Goal: Task Accomplishment & Management: Use online tool/utility

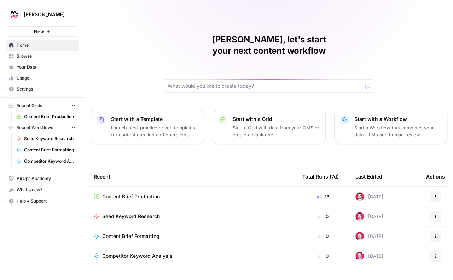
click at [123, 213] on span "Seed Keyword Research" at bounding box center [131, 216] width 58 height 7
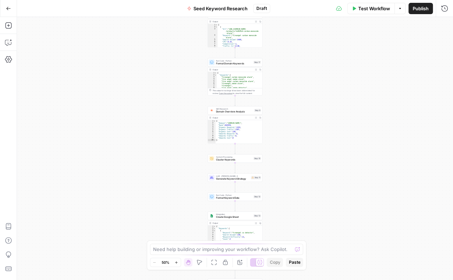
click at [11, 8] on button "Go Back" at bounding box center [8, 8] width 13 height 13
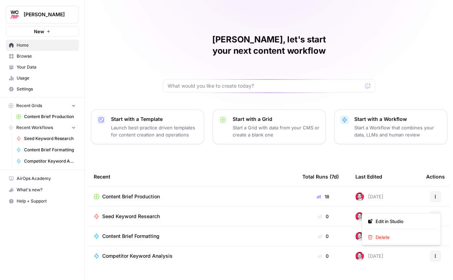
click at [436, 214] on icon "button" at bounding box center [435, 216] width 4 height 4
click at [386, 235] on span "Delete" at bounding box center [403, 237] width 57 height 7
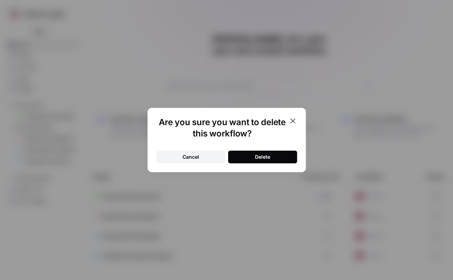
click at [257, 153] on button "Delete" at bounding box center [262, 157] width 69 height 13
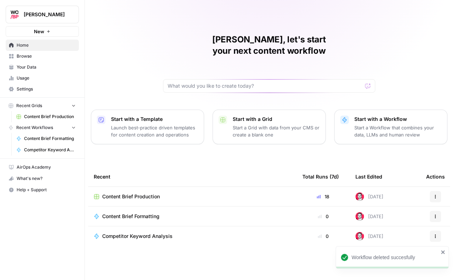
click at [382, 116] on p "Start with a Workflow" at bounding box center [397, 119] width 87 height 7
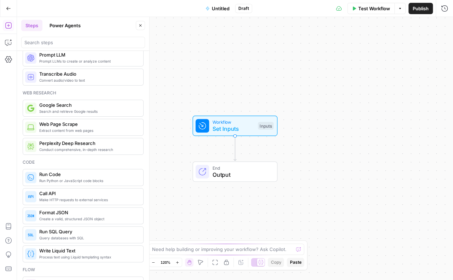
scroll to position [14, 0]
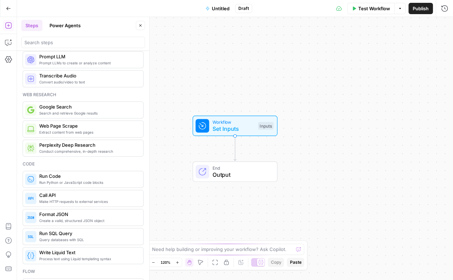
click at [59, 148] on span "Conduct comprehensive, in-depth research" at bounding box center [88, 151] width 98 height 6
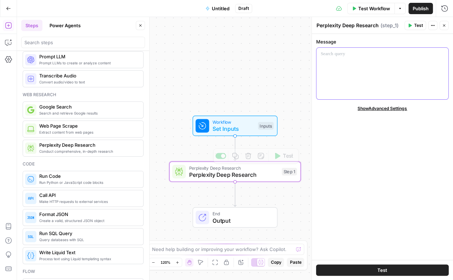
click at [383, 69] on div at bounding box center [382, 74] width 132 height 52
click at [443, 23] on button "Close" at bounding box center [443, 25] width 9 height 9
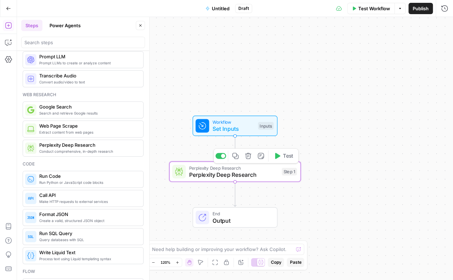
click at [250, 160] on button "Delete step" at bounding box center [248, 155] width 11 height 11
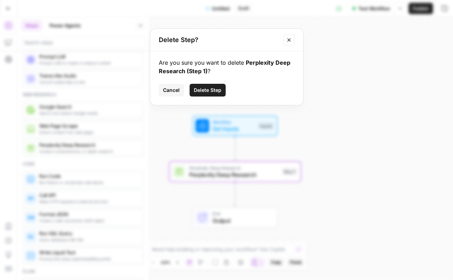
click at [211, 91] on span "Delete Step" at bounding box center [208, 90] width 28 height 7
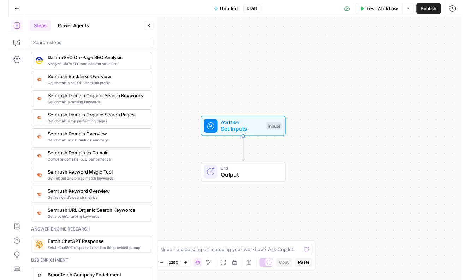
scroll to position [843, 0]
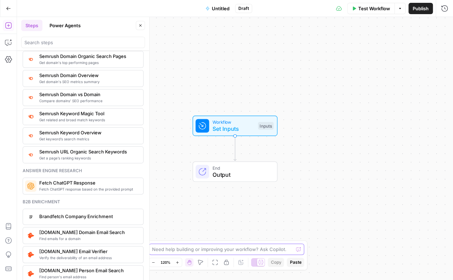
click at [195, 246] on textarea at bounding box center [222, 249] width 141 height 7
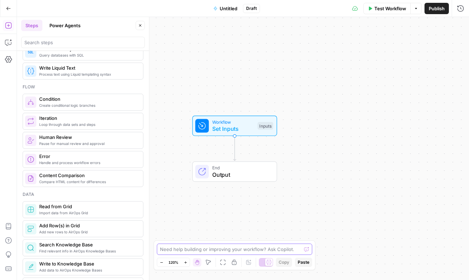
scroll to position [0, 0]
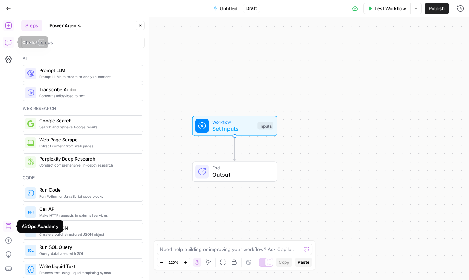
click at [9, 41] on icon "button" at bounding box center [8, 42] width 7 height 7
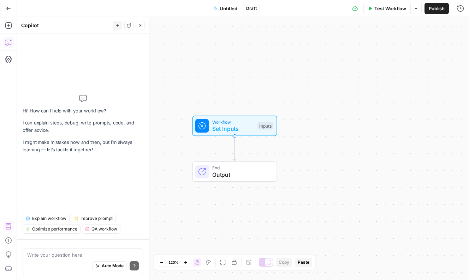
click at [67, 249] on div "Write your question here Auto Mode Send" at bounding box center [83, 261] width 121 height 26
click at [67, 252] on textarea at bounding box center [83, 254] width 112 height 7
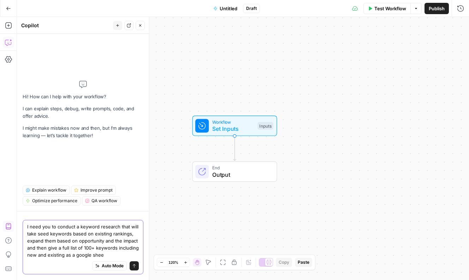
type textarea "I need you to conduct a keyword research that will take seed keywords based on …"
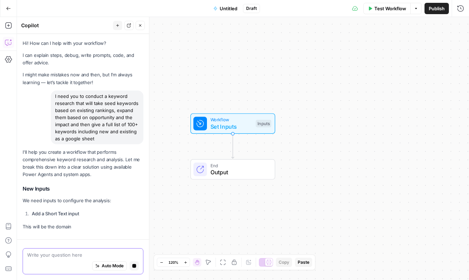
scroll to position [25, 0]
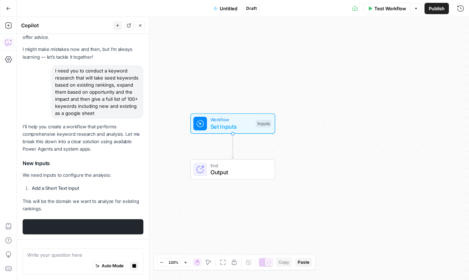
click at [235, 7] on span "Untitled" at bounding box center [229, 8] width 18 height 7
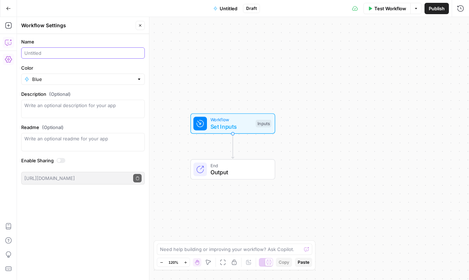
click at [53, 54] on input "Name" at bounding box center [81, 52] width 115 height 7
type input "Seed Keyword Expansion"
click at [45, 84] on form "Name Seed Keyword Expansion Color Blue Description (Optional) Readme (Optional)…" at bounding box center [83, 111] width 132 height 155
click at [49, 82] on input "Color" at bounding box center [83, 79] width 102 height 7
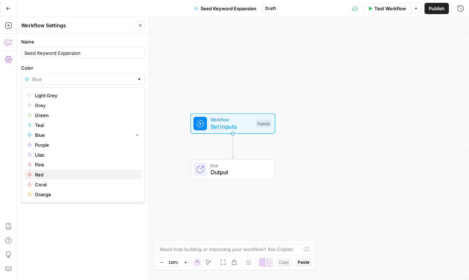
click at [40, 173] on span "Red" at bounding box center [85, 174] width 101 height 7
type input "Red"
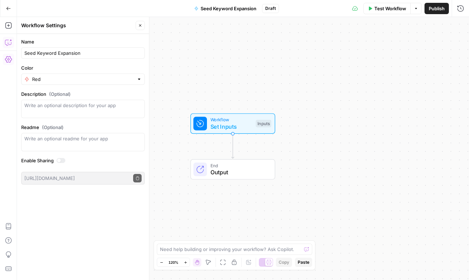
drag, startPoint x: 95, startPoint y: 211, endPoint x: 98, endPoint y: 206, distance: 5.9
click at [95, 211] on div "Name Seed Keyword Expansion Color Red Description (Optional) Readme (Optional) …" at bounding box center [83, 157] width 132 height 246
click at [5, 12] on button "Go Back" at bounding box center [8, 8] width 13 height 13
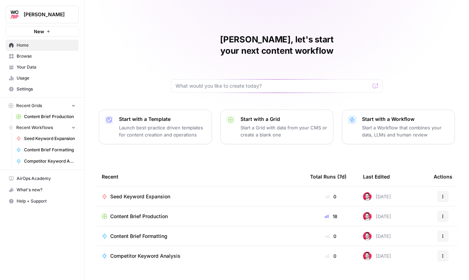
click at [164, 193] on span "Seed Keyword Expansion" at bounding box center [140, 196] width 60 height 7
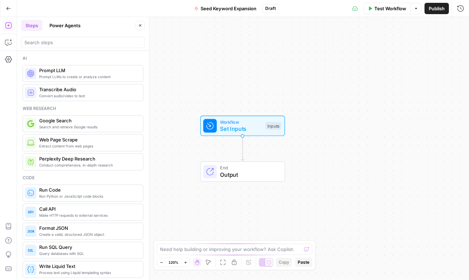
click at [13, 43] on div "Add Steps Copilot Settings AirOps Academy Help Give Feedback Shortcuts" at bounding box center [8, 148] width 17 height 263
click at [13, 43] on button "Copilot" at bounding box center [8, 42] width 11 height 11
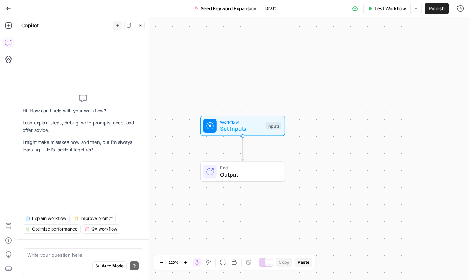
click at [77, 250] on div "Write your question here Auto Mode Send" at bounding box center [83, 261] width 121 height 26
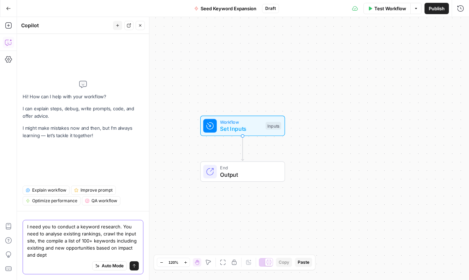
type textarea "I need you to conduct a keyword research. You need to analyse existing rankings…"
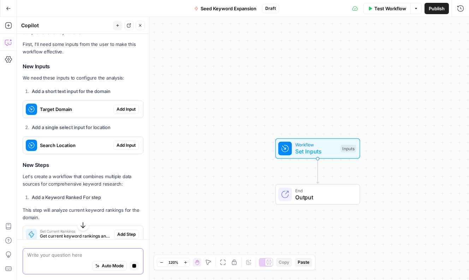
scroll to position [142, 0]
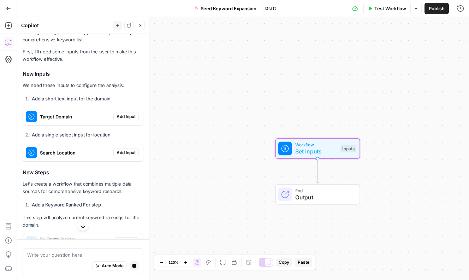
click at [128, 116] on span "Add Input" at bounding box center [126, 116] width 19 height 6
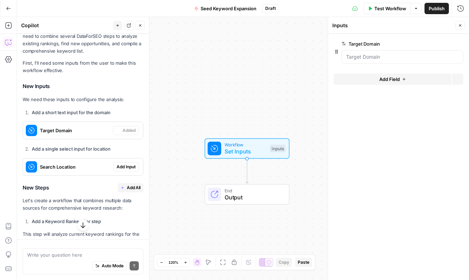
scroll to position [153, 0]
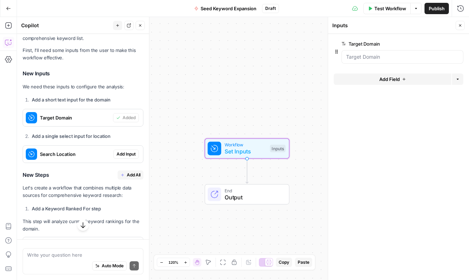
click at [122, 153] on span "Add Input" at bounding box center [126, 154] width 19 height 6
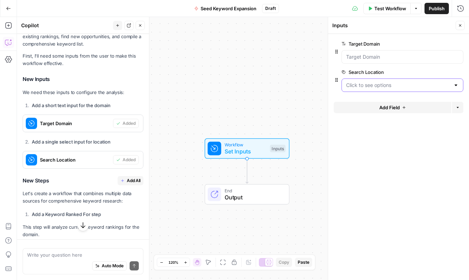
click at [448, 83] on Location "Search Location" at bounding box center [398, 85] width 104 height 7
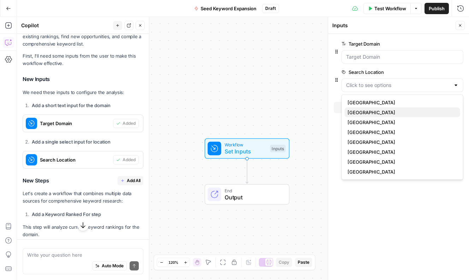
click at [365, 110] on span "[GEOGRAPHIC_DATA]" at bounding box center [401, 112] width 107 height 7
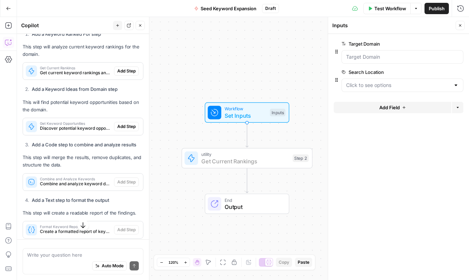
click at [130, 73] on span "Add Step" at bounding box center [126, 71] width 18 height 6
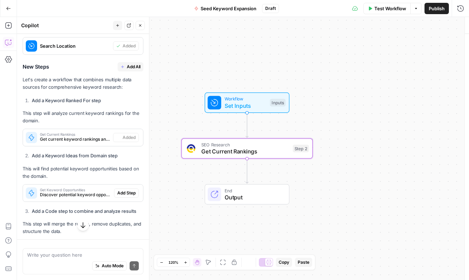
type textarea "Get Current Rankings"
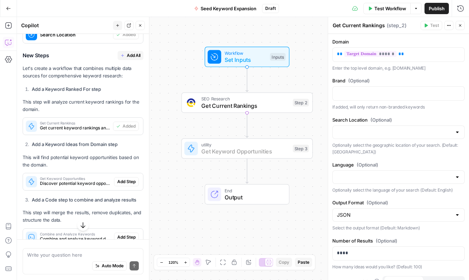
click at [131, 180] on span "Add Step" at bounding box center [126, 182] width 18 height 6
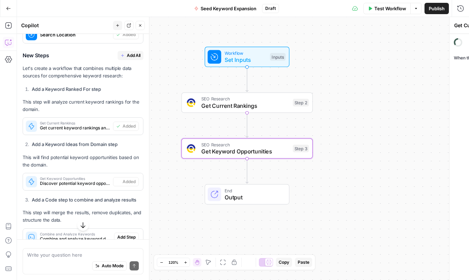
type textarea "Get Keyword Opportunities"
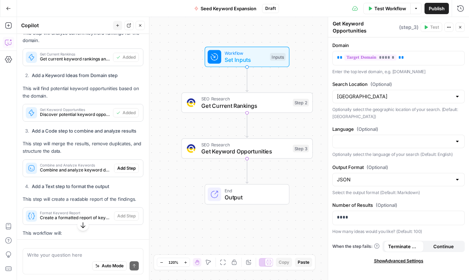
scroll to position [347, 0]
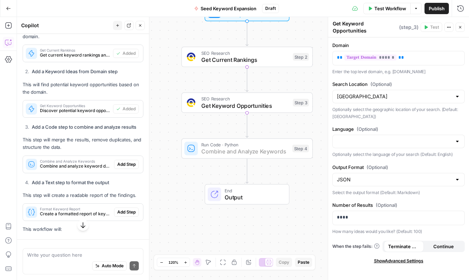
click at [126, 164] on span "Add Step" at bounding box center [126, 164] width 18 height 6
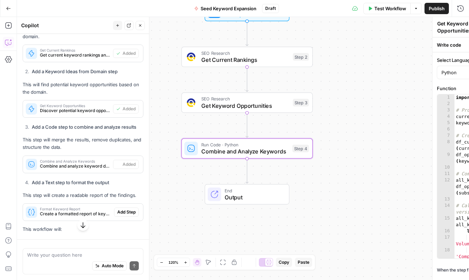
type textarea "Combine and Analyze Keywords"
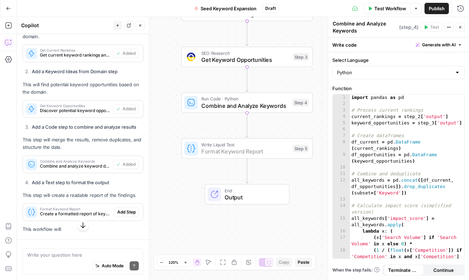
click at [128, 210] on span "Add Step" at bounding box center [126, 212] width 18 height 6
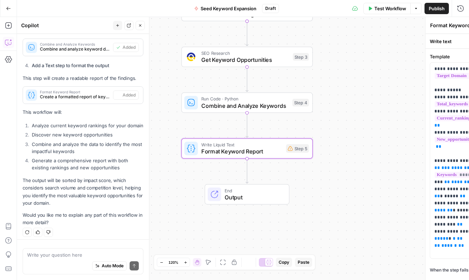
scroll to position [466, 0]
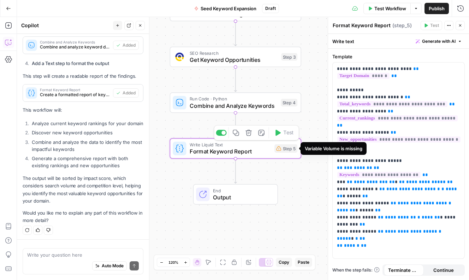
click at [286, 152] on div "Step 5" at bounding box center [286, 148] width 23 height 8
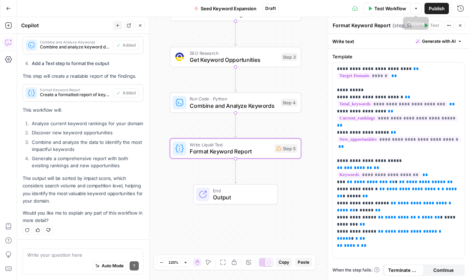
click at [397, 8] on span "Test Workflow" at bounding box center [391, 8] width 32 height 7
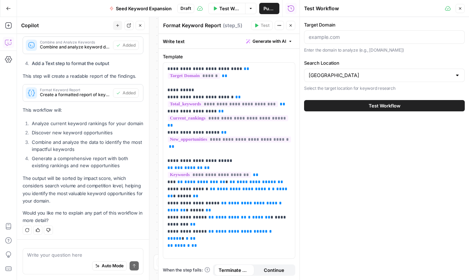
click at [350, 32] on div at bounding box center [384, 36] width 161 height 13
type input "[DOMAIN_NAME]"
click at [333, 69] on div "[GEOGRAPHIC_DATA]" at bounding box center [384, 75] width 161 height 13
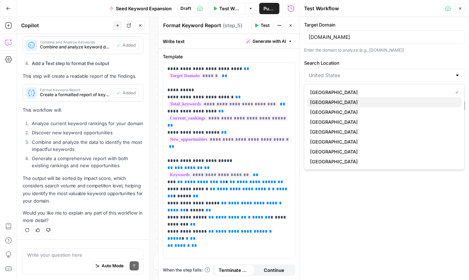
click at [325, 100] on span "[GEOGRAPHIC_DATA]" at bounding box center [383, 102] width 146 height 7
type input "[GEOGRAPHIC_DATA]"
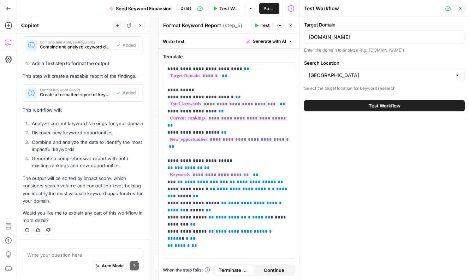
click at [347, 104] on button "Test Workflow" at bounding box center [384, 105] width 161 height 11
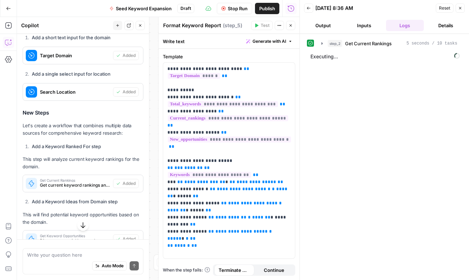
scroll to position [205, 0]
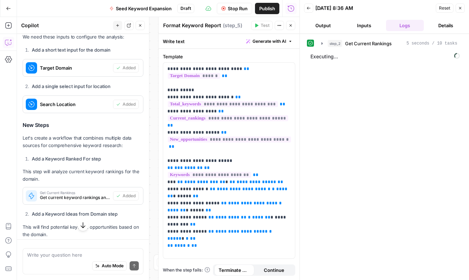
click at [329, 29] on button "Output" at bounding box center [323, 25] width 38 height 11
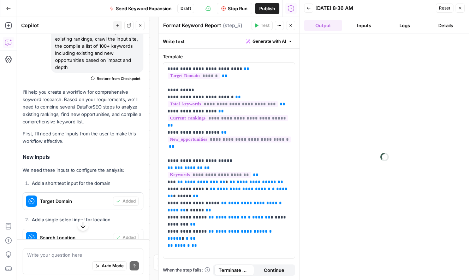
scroll to position [0, 0]
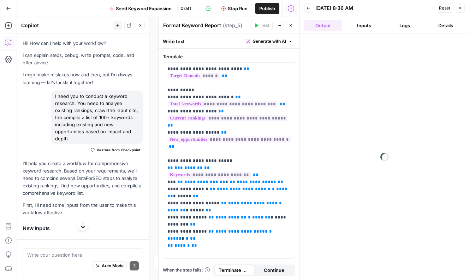
click at [289, 27] on icon "button" at bounding box center [291, 25] width 4 height 4
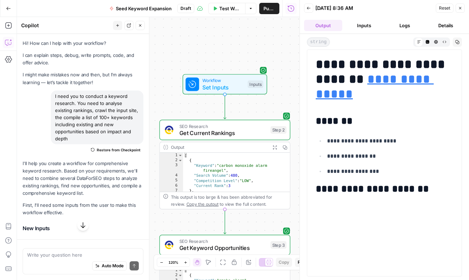
click at [453, 8] on icon "button" at bounding box center [461, 8] width 4 height 4
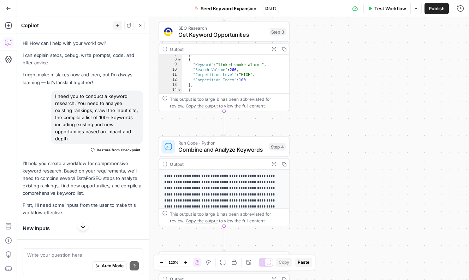
scroll to position [55, 0]
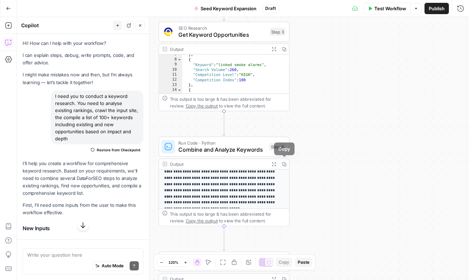
click at [277, 164] on button "Expand Output" at bounding box center [274, 164] width 10 height 10
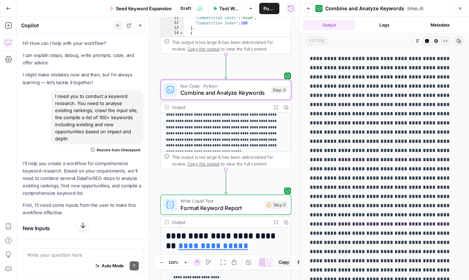
drag, startPoint x: 274, startPoint y: 228, endPoint x: 276, endPoint y: 163, distance: 65.4
click at [276, 163] on div "Workflow Set Inputs Inputs SEO Research Get Current Rankings Step 2 Output Expa…" at bounding box center [158, 148] width 283 height 263
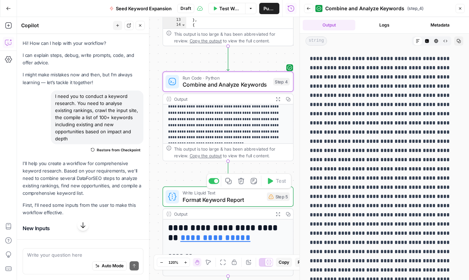
click at [246, 199] on span "Format Keyword Report" at bounding box center [223, 199] width 81 height 8
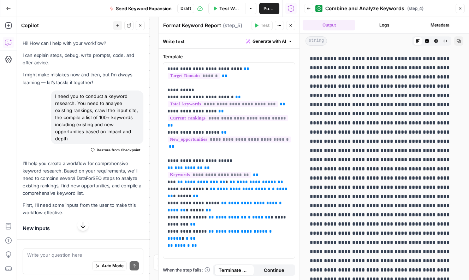
click at [453, 11] on button "Close" at bounding box center [460, 8] width 9 height 9
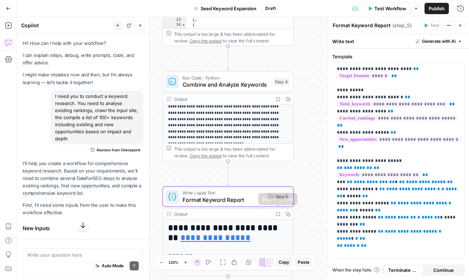
click at [280, 214] on span "Expand Output" at bounding box center [280, 214] width 0 height 0
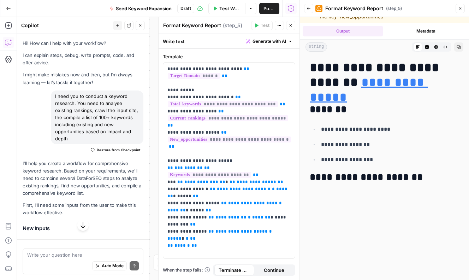
scroll to position [65, 0]
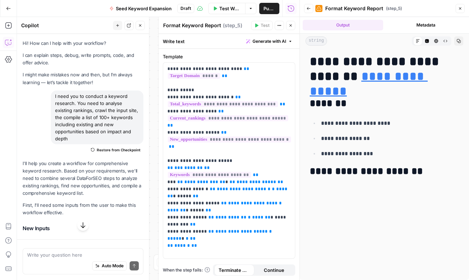
click at [75, 250] on div "Write your question here Auto Mode Send" at bounding box center [83, 261] width 121 height 26
type textarea "the output doesn't include anything relevant"
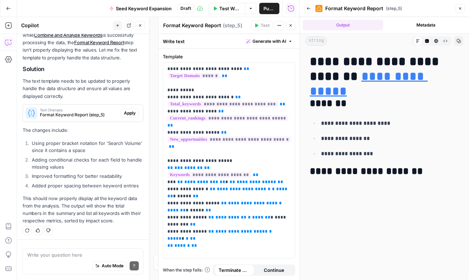
click at [128, 111] on span "Apply" at bounding box center [130, 113] width 12 height 6
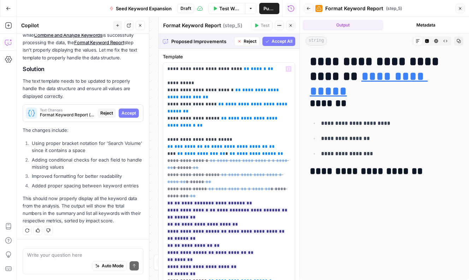
click at [282, 44] on span "Accept All" at bounding box center [282, 41] width 21 height 6
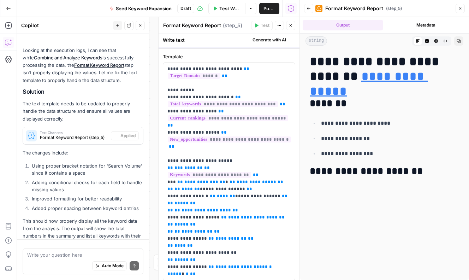
scroll to position [705, 0]
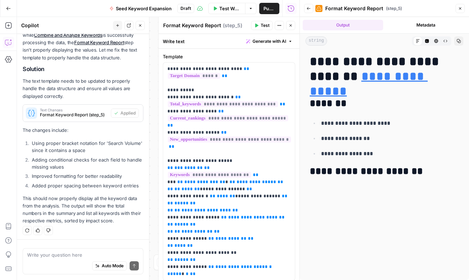
click at [222, 7] on span "Test Workflow" at bounding box center [231, 8] width 22 height 7
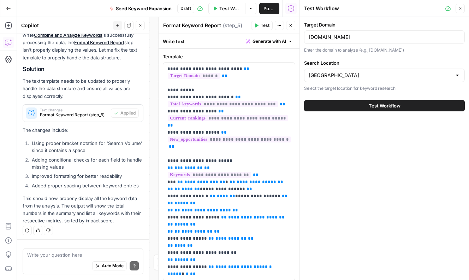
click at [364, 107] on button "Test Workflow" at bounding box center [384, 105] width 161 height 11
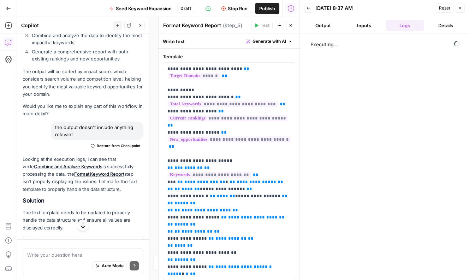
scroll to position [705, 0]
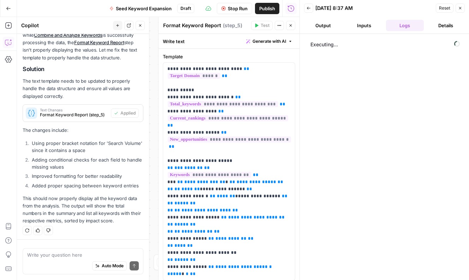
click at [292, 26] on icon "button" at bounding box center [291, 25] width 4 height 4
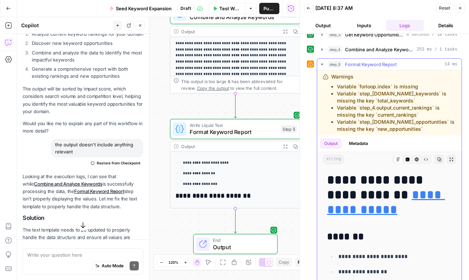
scroll to position [21, 0]
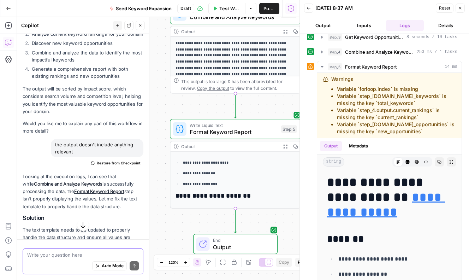
click at [49, 255] on textarea at bounding box center [83, 254] width 112 height 7
type textarea "fix the warnings in step 5"
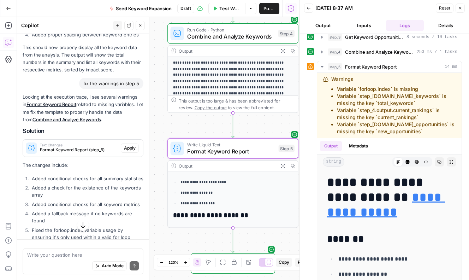
click at [132, 148] on span "Apply" at bounding box center [130, 148] width 12 height 6
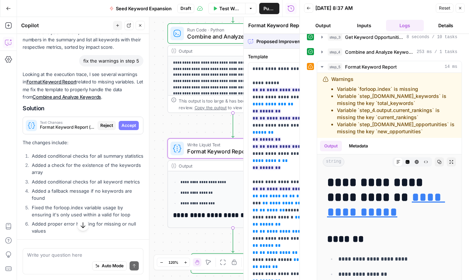
scroll to position [833, 0]
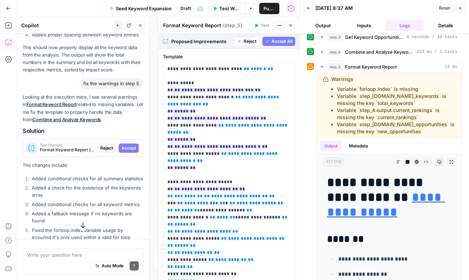
click at [130, 148] on span "Accept" at bounding box center [129, 148] width 14 height 6
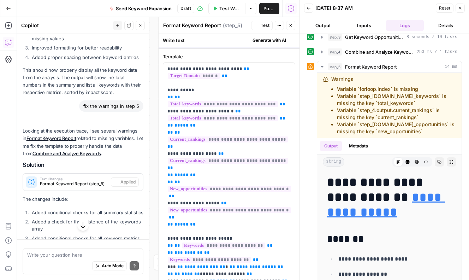
scroll to position [0, 0]
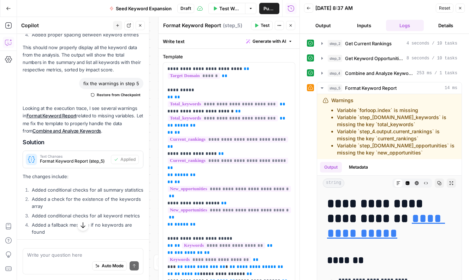
click at [263, 27] on span "Test" at bounding box center [265, 25] width 9 height 6
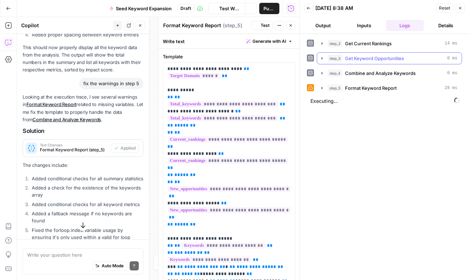
scroll to position [856, 0]
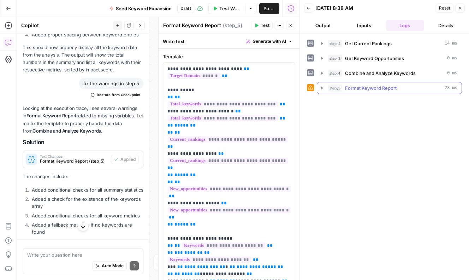
click at [323, 88] on icon "button" at bounding box center [323, 88] width 6 height 6
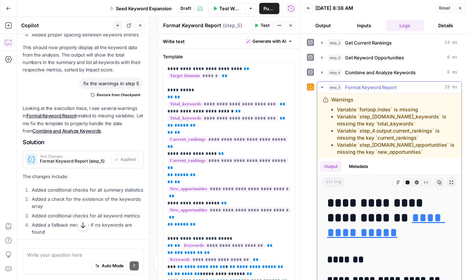
scroll to position [0, 0]
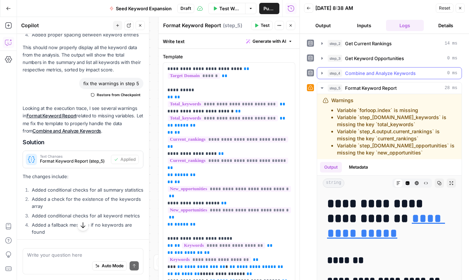
click at [322, 73] on icon "button" at bounding box center [322, 73] width 1 height 2
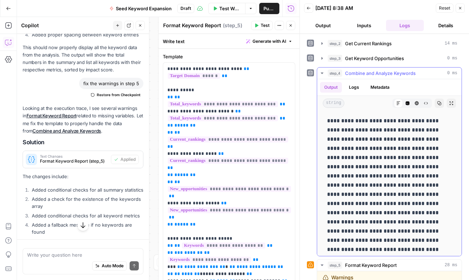
click at [321, 72] on icon "button" at bounding box center [323, 73] width 6 height 6
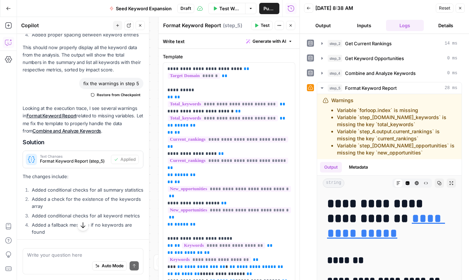
scroll to position [927, 0]
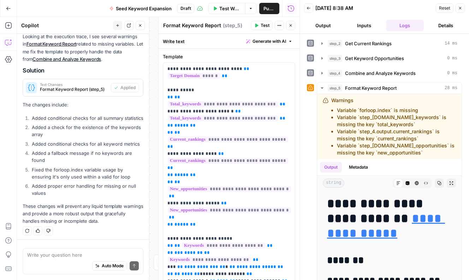
click at [288, 27] on button "Close" at bounding box center [290, 25] width 9 height 9
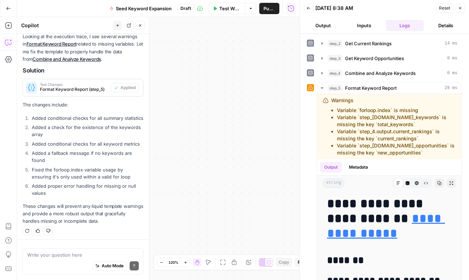
drag, startPoint x: 239, startPoint y: 153, endPoint x: 166, endPoint y: 153, distance: 72.8
click at [168, 154] on div "Workflow Set Inputs Inputs SEO Research Get Current Rankings Step 2 Output Expa…" at bounding box center [158, 148] width 283 height 263
click at [308, 149] on body "[PERSON_NAME] New Home Browse Your Data Usage Settings Recent Grids Content Bri…" at bounding box center [234, 140] width 469 height 280
drag, startPoint x: 243, startPoint y: 157, endPoint x: 352, endPoint y: 151, distance: 109.4
click at [349, 151] on body "[PERSON_NAME] New Home Browse Your Data Usage Settings Recent Grids Content Bri…" at bounding box center [234, 140] width 469 height 280
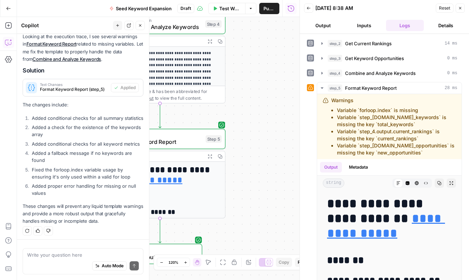
drag, startPoint x: 283, startPoint y: 165, endPoint x: 332, endPoint y: 129, distance: 60.5
click at [332, 129] on body "[PERSON_NAME] New Home Browse Your Data Usage Settings Recent Grids Content Bri…" at bounding box center [234, 140] width 469 height 280
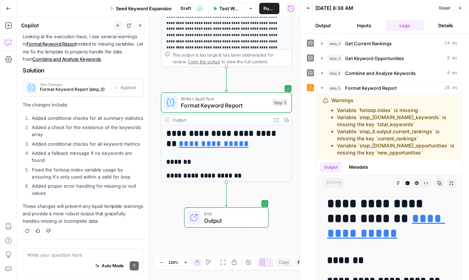
drag, startPoint x: 273, startPoint y: 187, endPoint x: 285, endPoint y: 186, distance: 12.4
click at [285, 189] on div "Workflow Set Inputs Inputs SEO Research Get Current Rankings Step 2 Output Expa…" at bounding box center [158, 148] width 283 height 263
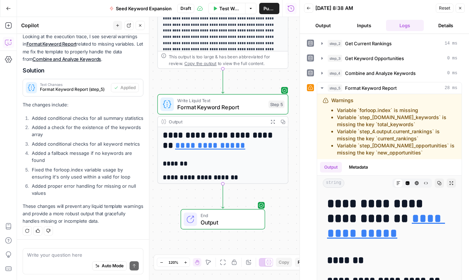
click at [238, 121] on div "Output" at bounding box center [217, 121] width 97 height 7
click at [235, 91] on icon "button" at bounding box center [236, 88] width 7 height 7
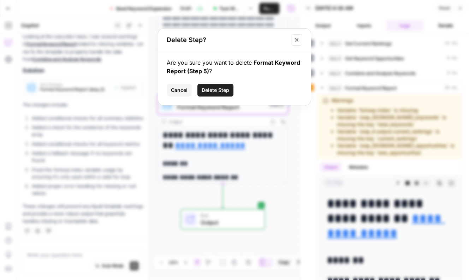
click at [221, 92] on span "Delete Step" at bounding box center [216, 90] width 28 height 7
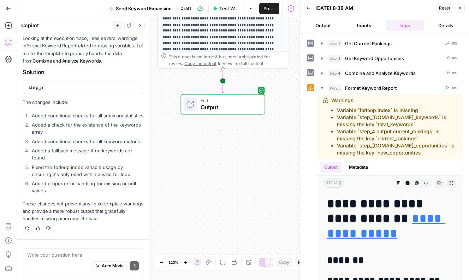
scroll to position [919, 0]
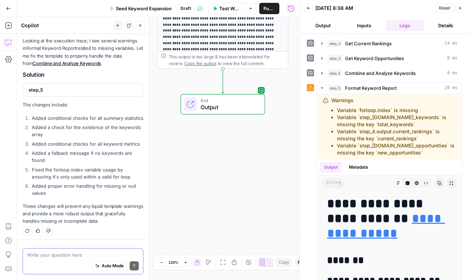
click at [70, 252] on textarea at bounding box center [83, 254] width 112 height 7
type textarea "i want the output to be a google sheet"
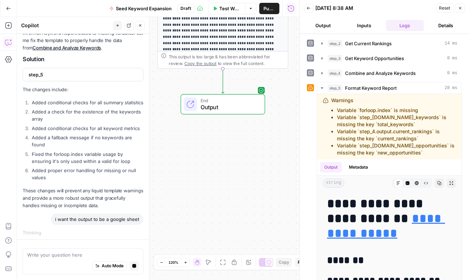
click at [453, 10] on icon "button" at bounding box center [461, 8] width 4 height 4
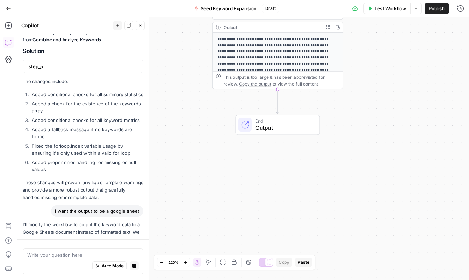
drag, startPoint x: 281, startPoint y: 122, endPoint x: 336, endPoint y: 142, distance: 58.5
click at [336, 142] on div "Workflow Set Inputs Inputs SEO Research Get Current Rankings Step 2 Output Expa…" at bounding box center [243, 148] width 453 height 263
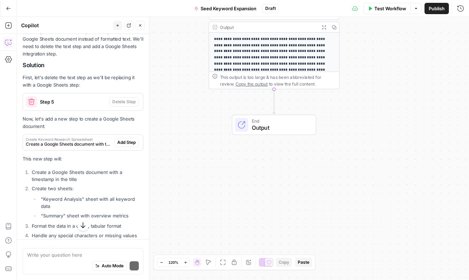
scroll to position [1175, 0]
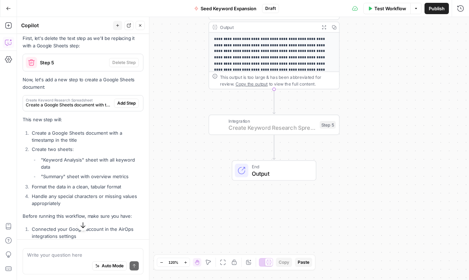
click at [128, 102] on span "Add Step" at bounding box center [126, 103] width 18 height 6
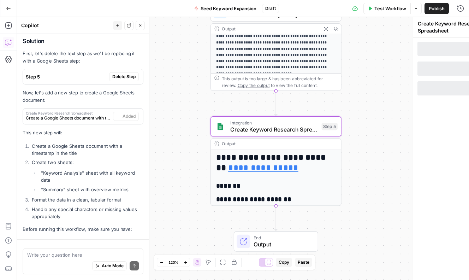
scroll to position [1267, 0]
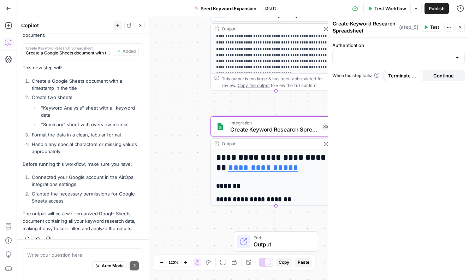
click at [453, 53] on div at bounding box center [399, 57] width 133 height 13
click at [350, 72] on span "Google Sheets 1" at bounding box center [398, 74] width 118 height 7
type input "Google Sheets 1"
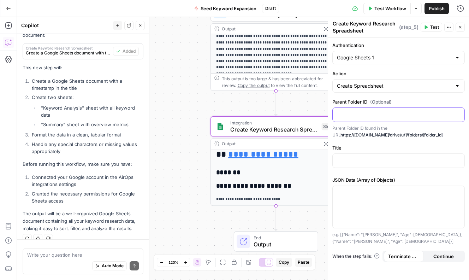
click at [362, 115] on p at bounding box center [398, 114] width 123 height 7
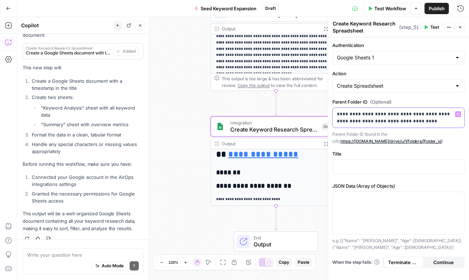
drag, startPoint x: 413, startPoint y: 119, endPoint x: 384, endPoint y: 121, distance: 29.7
click at [384, 121] on p "**********" at bounding box center [399, 118] width 124 height 14
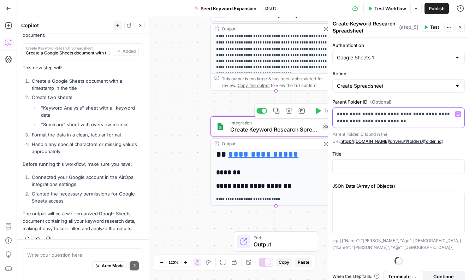
drag, startPoint x: 421, startPoint y: 114, endPoint x: 323, endPoint y: 117, distance: 98.0
click at [292, 116] on body "[PERSON_NAME] New Home Browse Your Data Usage Settings Recent Grids Content Bri…" at bounding box center [234, 140] width 469 height 280
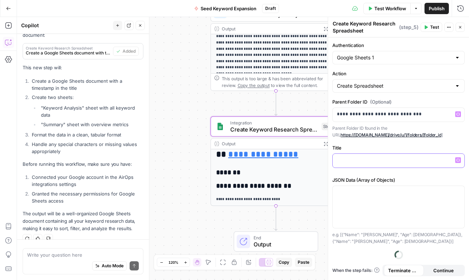
click at [357, 160] on p at bounding box center [398, 160] width 123 height 7
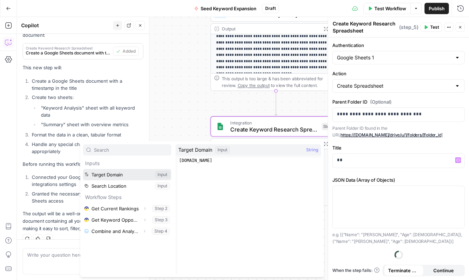
click at [124, 174] on button "Select variable Target Domain" at bounding box center [127, 174] width 88 height 11
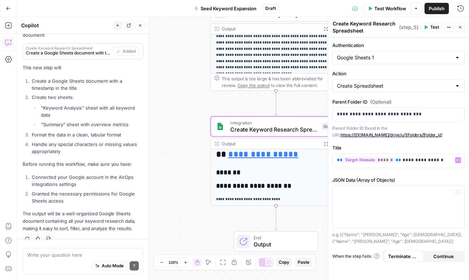
click at [429, 178] on label "JSON Data (Array of Objects)" at bounding box center [399, 179] width 133 height 7
click at [362, 258] on div "**********" at bounding box center [398, 158] width 141 height 243
click at [432, 27] on span "Test" at bounding box center [435, 27] width 9 height 6
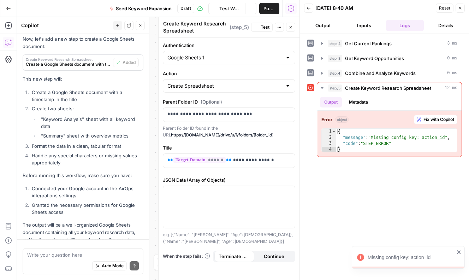
scroll to position [1267, 0]
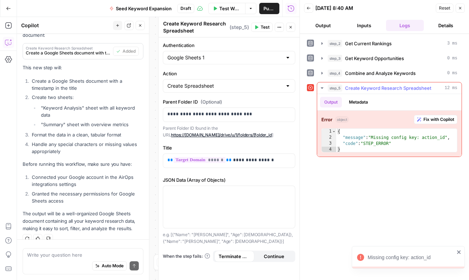
click at [431, 117] on span "Fix with Copilot" at bounding box center [439, 119] width 31 height 6
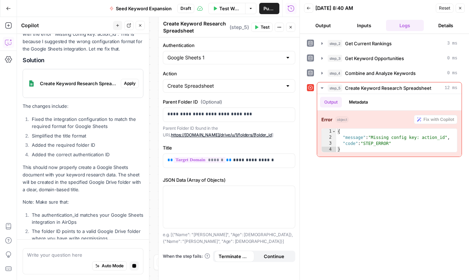
scroll to position [1508, 0]
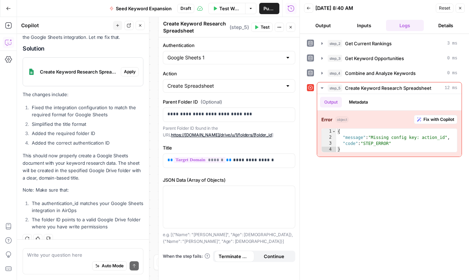
click at [124, 69] on span "Apply" at bounding box center [130, 72] width 12 height 6
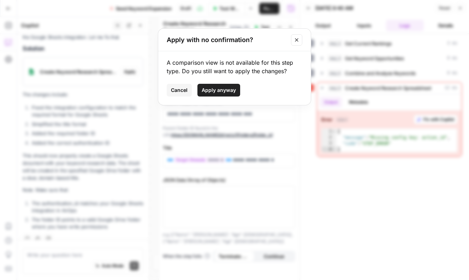
click at [226, 87] on span "Apply anyway" at bounding box center [219, 90] width 34 height 7
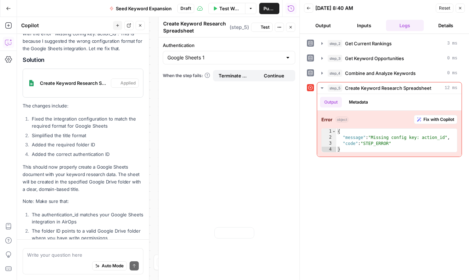
scroll to position [1519, 0]
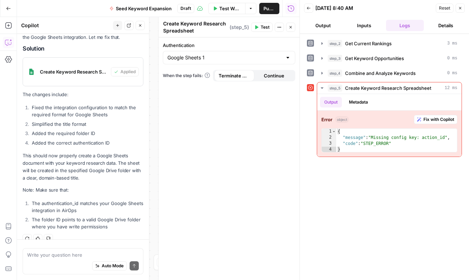
click at [286, 60] on div at bounding box center [288, 57] width 6 height 7
click at [245, 77] on span "Google Sheets 1" at bounding box center [224, 74] width 111 height 7
type input "Google Sheets 1"
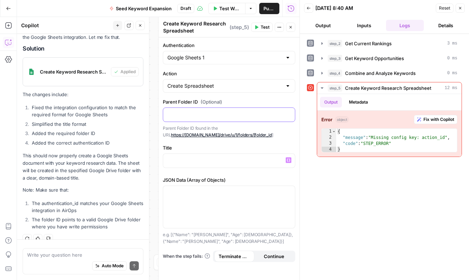
click at [216, 112] on p at bounding box center [229, 114] width 123 height 7
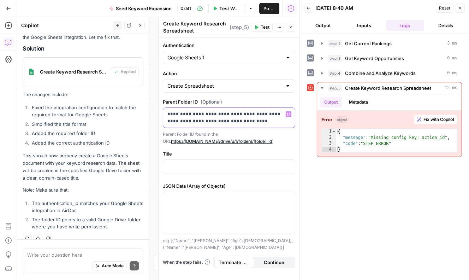
drag, startPoint x: 229, startPoint y: 121, endPoint x: 215, endPoint y: 121, distance: 14.1
click at [215, 121] on p "**********" at bounding box center [230, 118] width 124 height 14
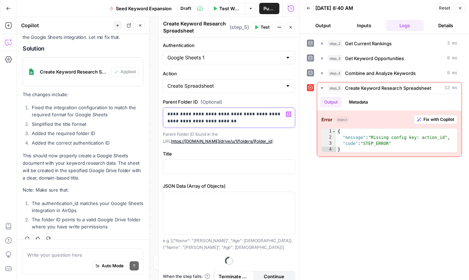
drag, startPoint x: 251, startPoint y: 113, endPoint x: 147, endPoint y: 113, distance: 103.6
click at [147, 113] on body "[PERSON_NAME] New Home Browse Your Data Usage Settings Recent Grids Content Bri…" at bounding box center [234, 140] width 469 height 280
drag, startPoint x: 241, startPoint y: 116, endPoint x: 249, endPoint y: 115, distance: 7.5
click at [241, 116] on p "**********" at bounding box center [230, 118] width 124 height 14
drag, startPoint x: 250, startPoint y: 113, endPoint x: 229, endPoint y: 113, distance: 20.2
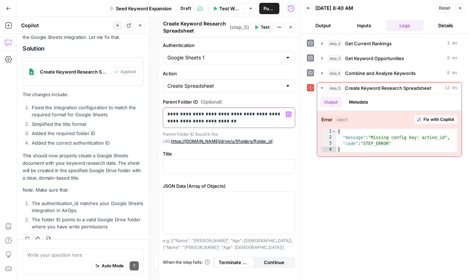
click at [229, 113] on p "**********" at bounding box center [230, 118] width 124 height 14
click at [252, 111] on p "**********" at bounding box center [230, 118] width 124 height 14
drag, startPoint x: 251, startPoint y: 112, endPoint x: 163, endPoint y: 112, distance: 88.0
click at [163, 112] on div "**********" at bounding box center [229, 118] width 132 height 20
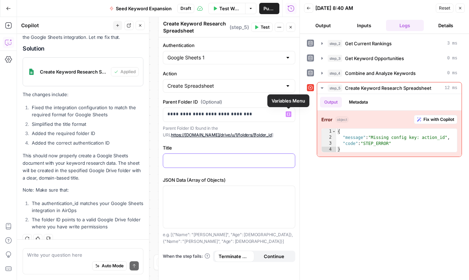
click at [196, 160] on p at bounding box center [229, 160] width 123 height 7
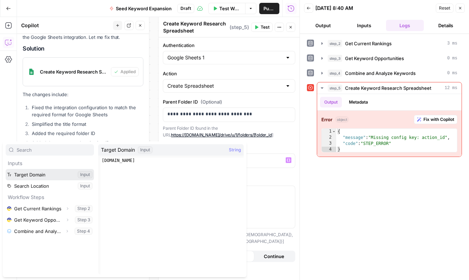
click at [42, 177] on button "Select variable Target Domain" at bounding box center [50, 174] width 88 height 11
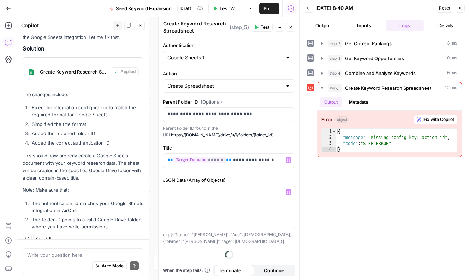
click at [326, 204] on div "step_2 Get Current Rankings 3 ms step_3 Get Keyword Opportunities 0 ms step_4 C…" at bounding box center [384, 156] width 155 height 239
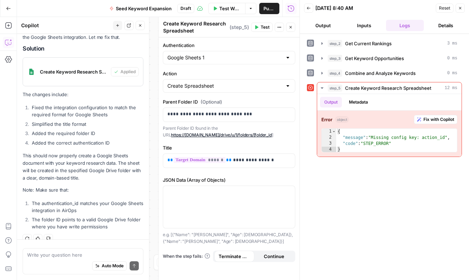
click at [219, 178] on label "JSON Data (Array of Objects)" at bounding box center [229, 179] width 133 height 7
click at [82, 186] on p "Note: Make sure that:" at bounding box center [83, 189] width 121 height 7
click at [142, 24] on icon "button" at bounding box center [140, 25] width 4 height 4
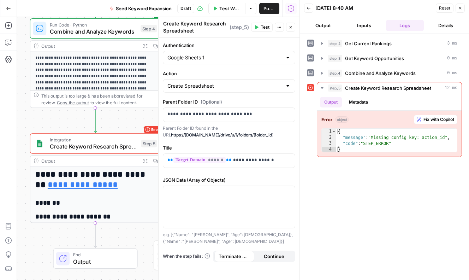
drag, startPoint x: 68, startPoint y: 119, endPoint x: 306, endPoint y: 20, distance: 257.6
click at [135, 114] on div "Workflow Set Inputs Inputs SEO Research Get Current Rankings Step 2 Output Expa…" at bounding box center [158, 148] width 283 height 263
drag, startPoint x: 243, startPoint y: 7, endPoint x: 235, endPoint y: 8, distance: 7.1
click at [240, 7] on button "Test Workflow" at bounding box center [227, 8] width 37 height 11
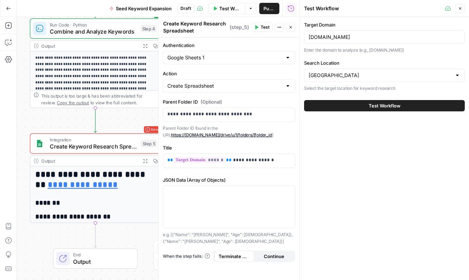
click at [379, 105] on span "Test Workflow" at bounding box center [385, 105] width 32 height 7
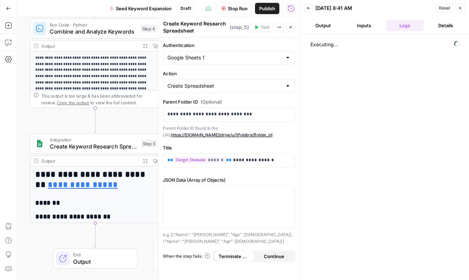
click at [279, 27] on icon "button" at bounding box center [278, 27] width 1 height 1
click at [291, 27] on icon "button" at bounding box center [291, 27] width 4 height 4
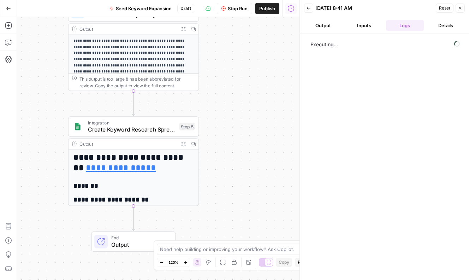
drag, startPoint x: 220, startPoint y: 99, endPoint x: 251, endPoint y: 74, distance: 39.8
click at [251, 74] on div "Workflow Set Inputs Inputs SEO Research Get Current Rankings Step 2 Output Expa…" at bounding box center [158, 148] width 283 height 263
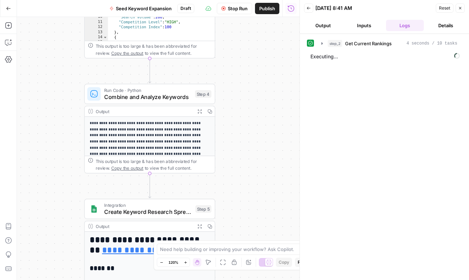
drag, startPoint x: 234, startPoint y: 91, endPoint x: 220, endPoint y: 211, distance: 121.4
click at [220, 211] on div "Workflow Set Inputs Inputs SEO Research Get Current Rankings Step 2 Output Expa…" at bounding box center [158, 148] width 283 height 263
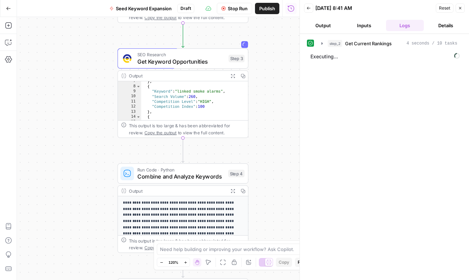
drag, startPoint x: 260, startPoint y: 185, endPoint x: 264, endPoint y: 190, distance: 6.3
click at [267, 193] on div "Workflow Set Inputs Inputs SEO Research Get Current Rankings Step 2 Output Expa…" at bounding box center [158, 148] width 283 height 263
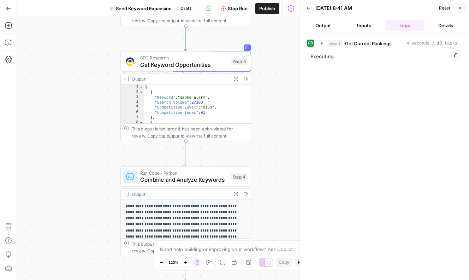
click at [238, 80] on icon "button" at bounding box center [236, 79] width 5 height 5
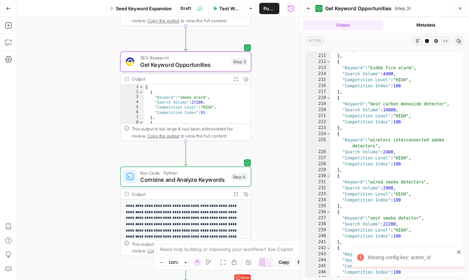
scroll to position [206, 0]
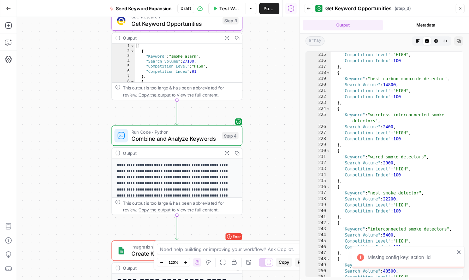
drag, startPoint x: 278, startPoint y: 160, endPoint x: 250, endPoint y: 57, distance: 106.4
click at [250, 57] on div "Workflow Set Inputs Inputs SEO Research Get Current Rankings Step 2 Output Expa…" at bounding box center [158, 148] width 283 height 263
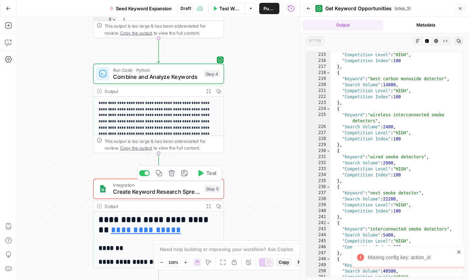
click at [145, 189] on span "Create Keyword Research Spreadsheet" at bounding box center [157, 191] width 88 height 8
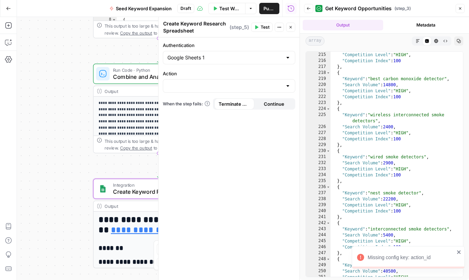
click at [245, 92] on div "Authentication Google Sheets 1 Action When the step fails: Terminate Workflow C…" at bounding box center [229, 158] width 141 height 243
click at [280, 88] on input "Action" at bounding box center [225, 85] width 115 height 7
click at [295, 86] on div "Authentication Google Sheets 1 Action When the step fails: Terminate Workflow C…" at bounding box center [229, 158] width 141 height 243
